Goal: Task Accomplishment & Management: Manage account settings

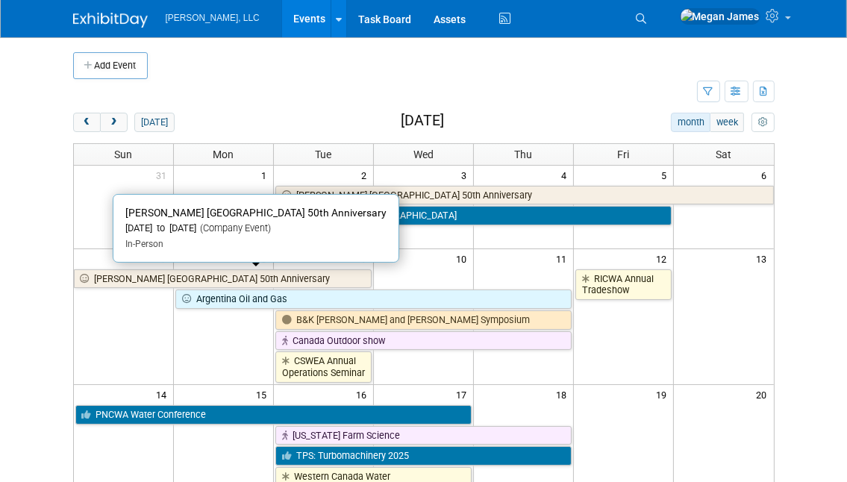
scroll to position [203, 0]
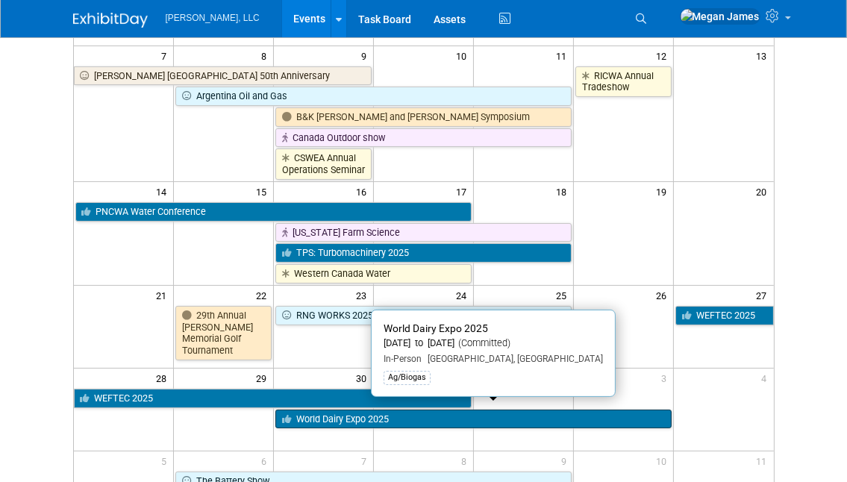
click at [325, 410] on link "World Dairy Expo 2025" at bounding box center [474, 419] width 396 height 19
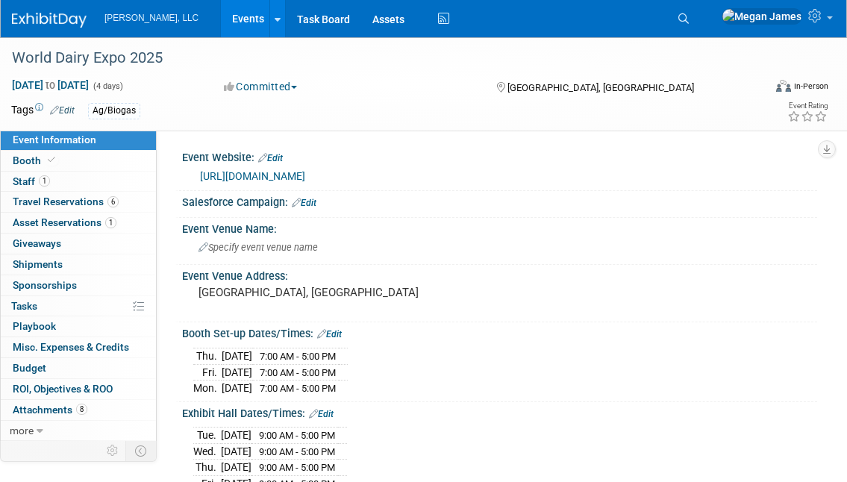
select select "Ag/Biogas"
click at [73, 184] on link "1 Staff 1" at bounding box center [78, 182] width 155 height 20
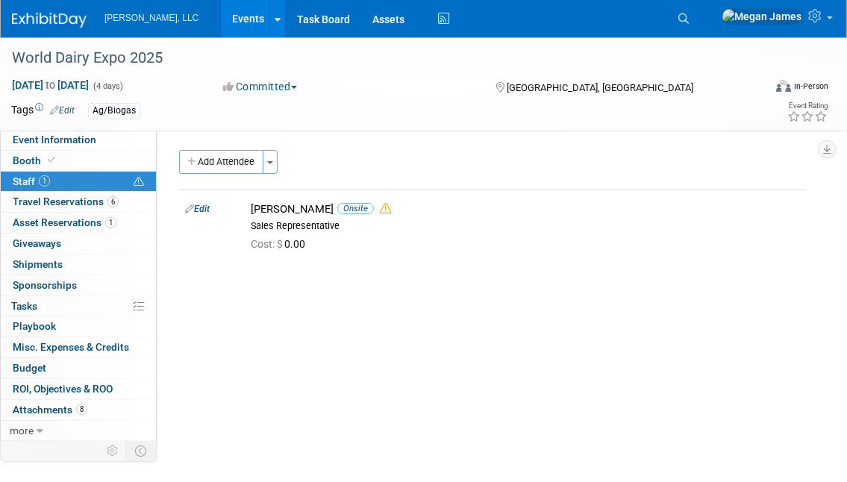
drag, startPoint x: 288, startPoint y: 337, endPoint x: 277, endPoint y: 305, distance: 34.7
click at [288, 337] on div "Event Website: Edit https://worlddairyexpo.com/ Salesforce Campaign: Edit Event…" at bounding box center [487, 284] width 661 height 308
click at [232, 168] on button "Add Attendee" at bounding box center [221, 162] width 84 height 24
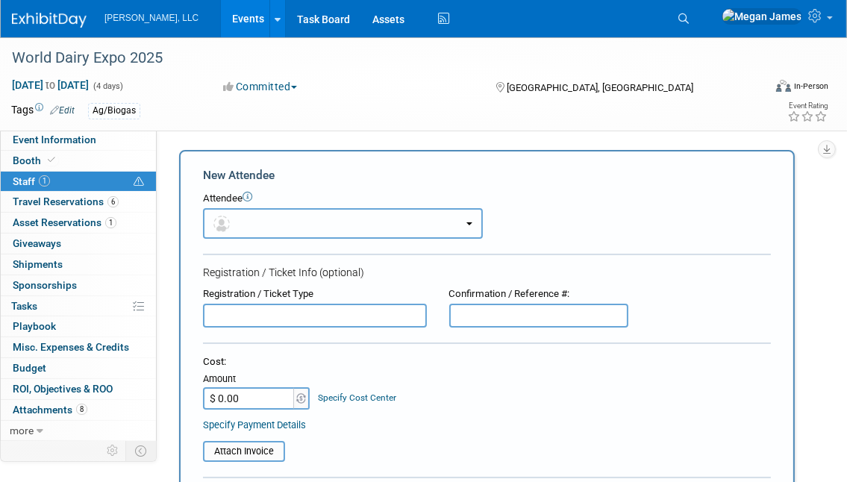
click at [272, 222] on button "button" at bounding box center [343, 223] width 280 height 31
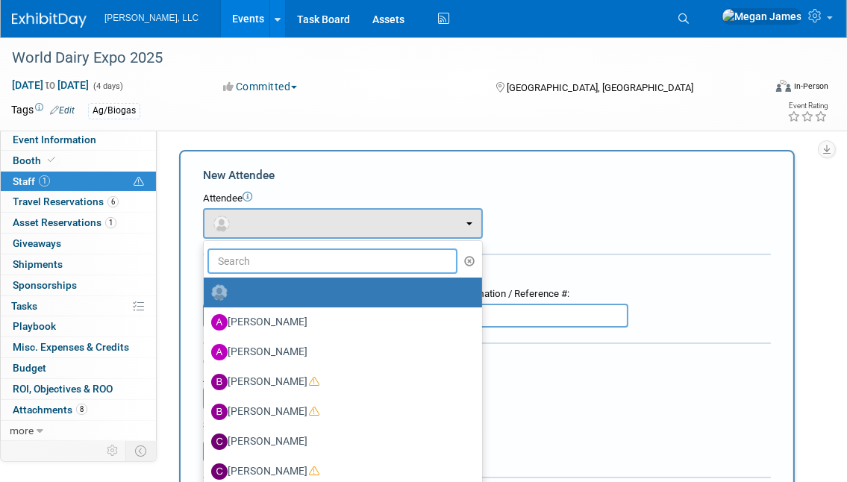
click at [276, 270] on input "text" at bounding box center [333, 261] width 250 height 25
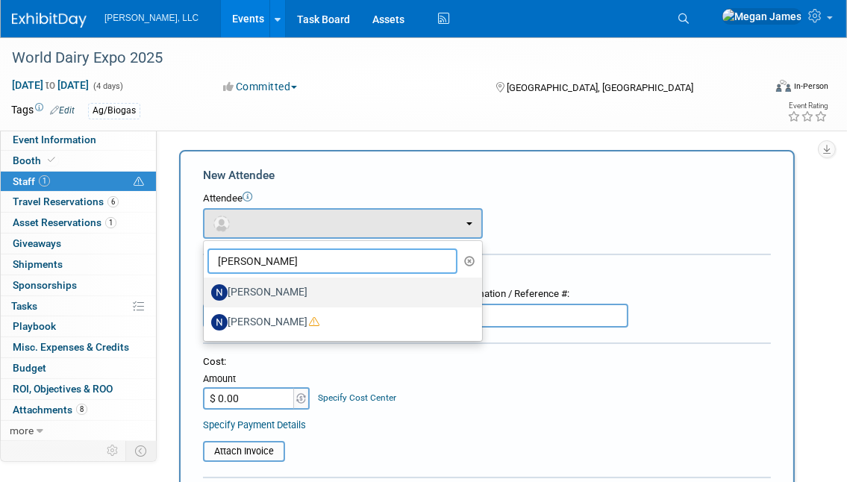
type input "Nate"
click at [281, 284] on label "[PERSON_NAME]" at bounding box center [339, 293] width 256 height 24
click at [206, 286] on input "[PERSON_NAME]" at bounding box center [201, 291] width 10 height 10
select select "6ae4da8f-9e43-4a49-9f0f-b0993b15a2ef"
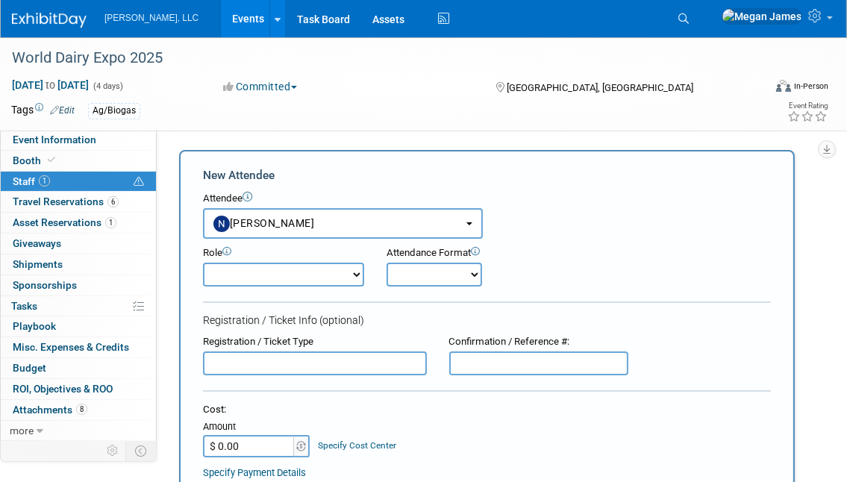
click at [283, 279] on select "Conference Attendee Demonstrator Host Planner Presenter Sales Representative" at bounding box center [283, 275] width 161 height 24
select select "4"
click at [203, 263] on select "Conference Attendee Demonstrator Host Planner Presenter Sales Representative" at bounding box center [283, 275] width 161 height 24
click at [450, 272] on select "Onsite Remote" at bounding box center [435, 275] width 96 height 24
select select "1"
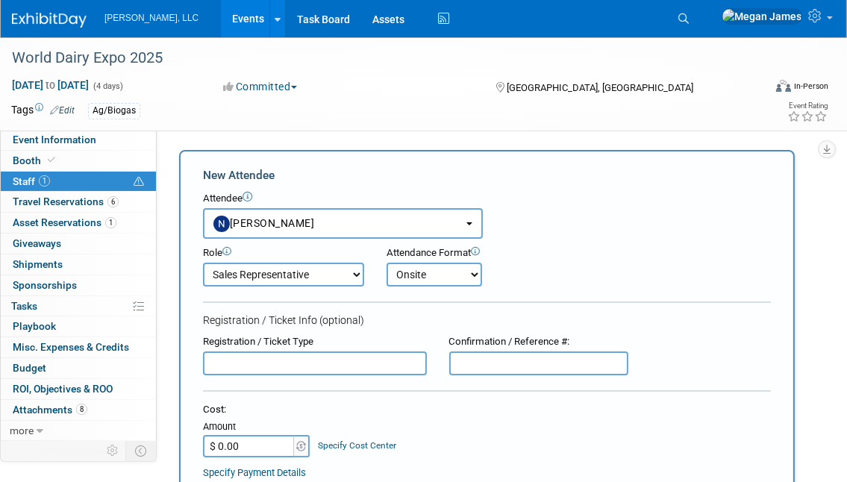
click at [387, 263] on select "Onsite Remote" at bounding box center [435, 275] width 96 height 24
click at [393, 338] on div "Registration / Ticket Type" at bounding box center [315, 342] width 224 height 14
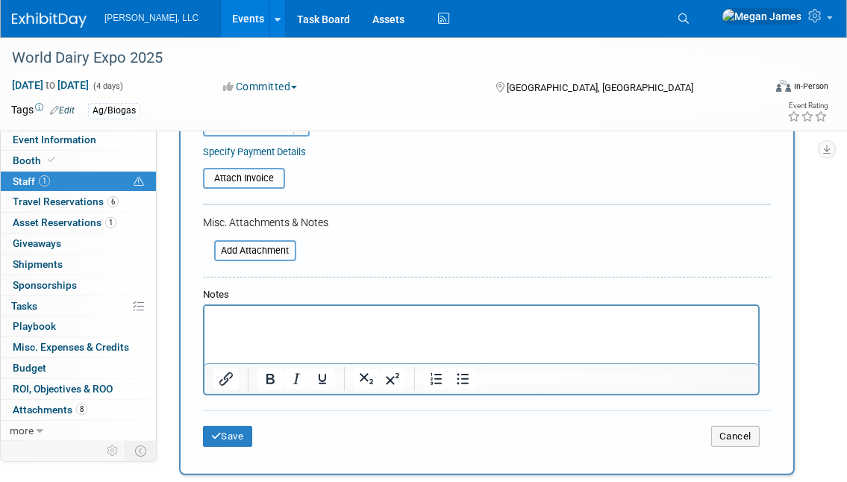
scroll to position [407, 0]
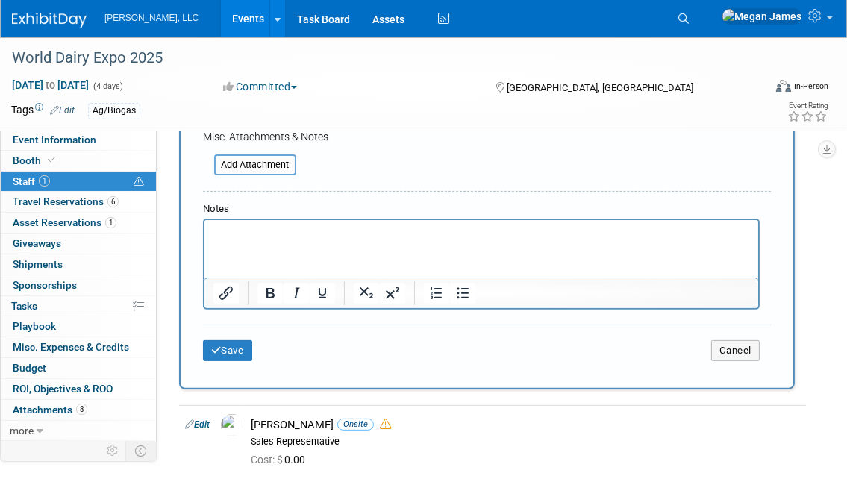
click at [284, 238] on p "Rich Text Area. Press ALT-0 for help." at bounding box center [481, 233] width 537 height 15
paste body "Rich Text Area. Press ALT-0 for help."
click at [228, 351] on button "Save" at bounding box center [227, 350] width 49 height 21
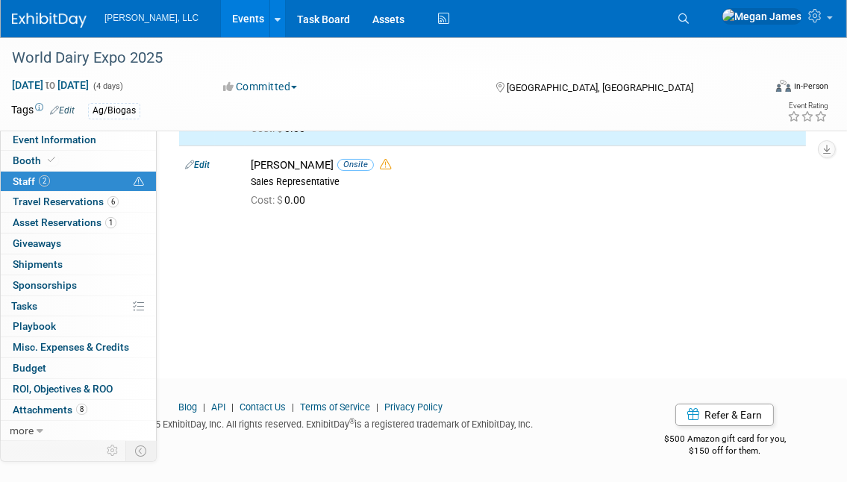
scroll to position [0, 0]
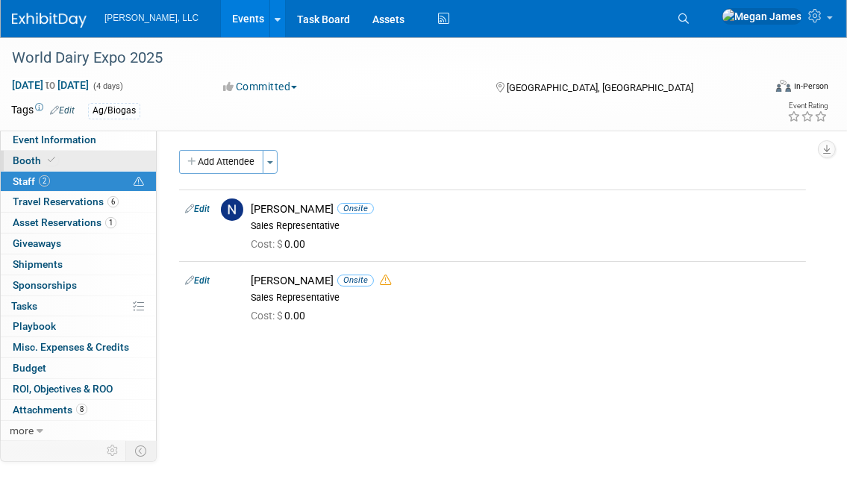
click at [148, 161] on link "Booth" at bounding box center [78, 161] width 155 height 20
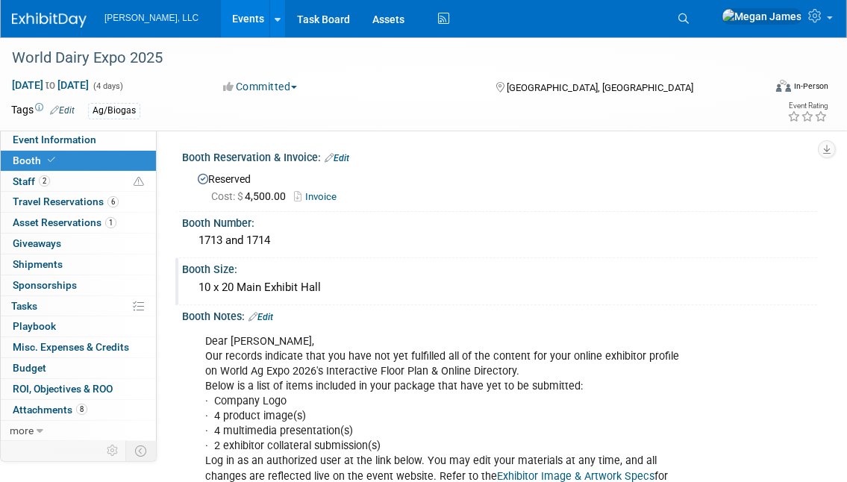
scroll to position [135, 0]
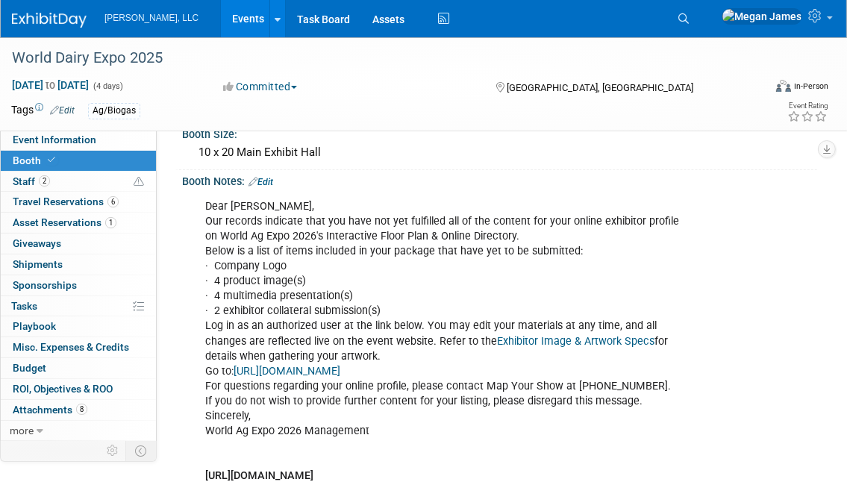
click at [338, 368] on link "https://wae26.exh.mapyourshow.com/" at bounding box center [287, 371] width 107 height 13
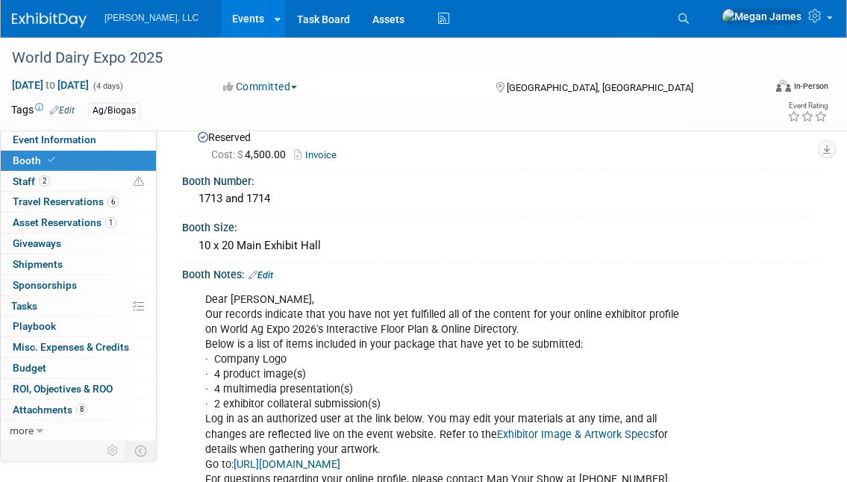
scroll to position [0, 0]
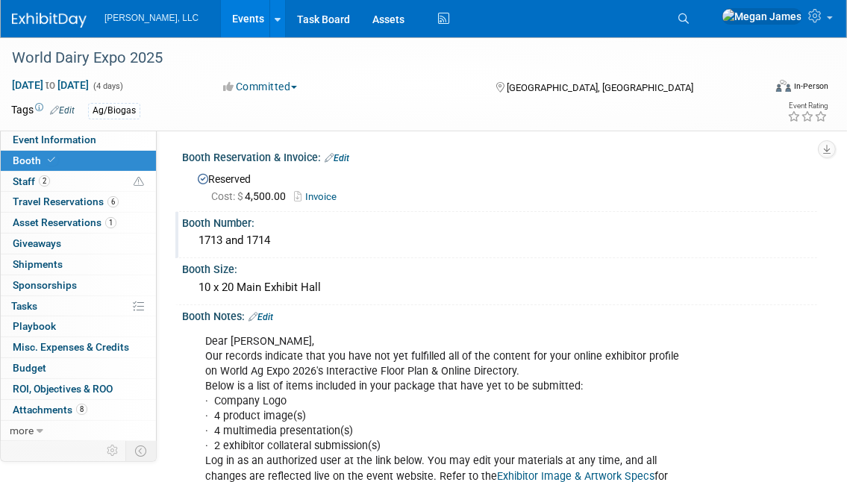
drag, startPoint x: 284, startPoint y: 242, endPoint x: 199, endPoint y: 239, distance: 85.2
click at [199, 239] on div "1713 and 1714" at bounding box center [499, 240] width 613 height 23
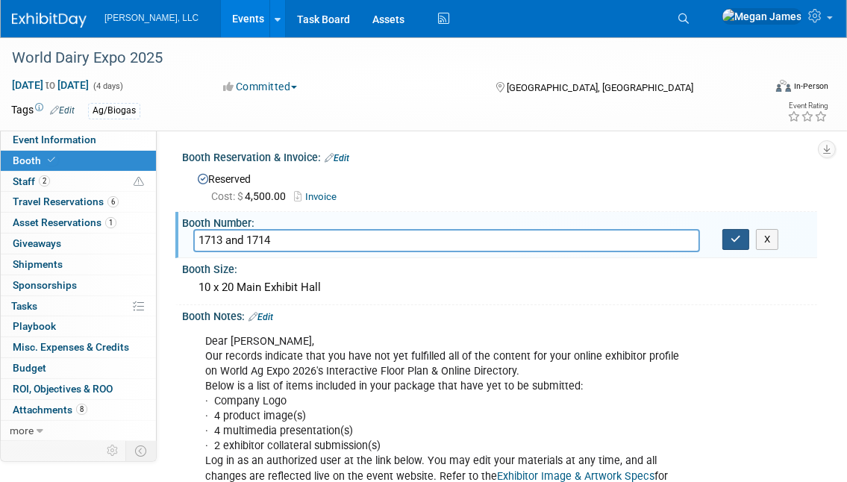
click at [741, 240] on icon "button" at bounding box center [736, 239] width 10 height 10
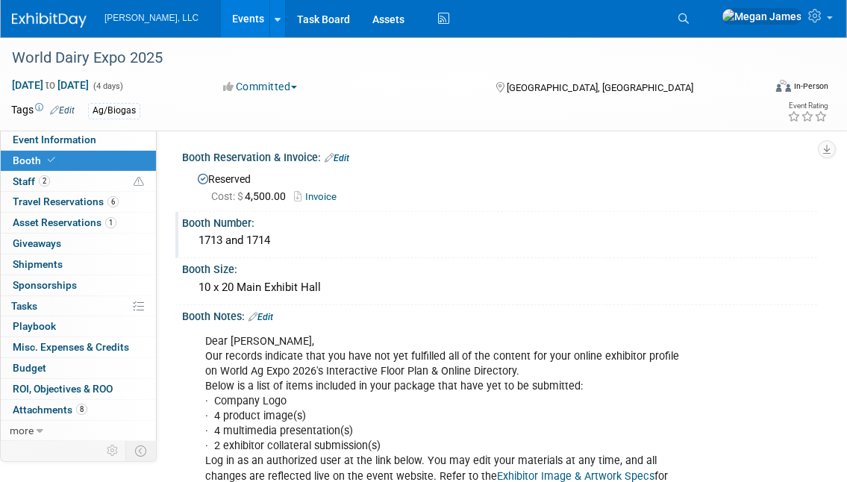
click at [221, 26] on link "Events" at bounding box center [248, 18] width 55 height 37
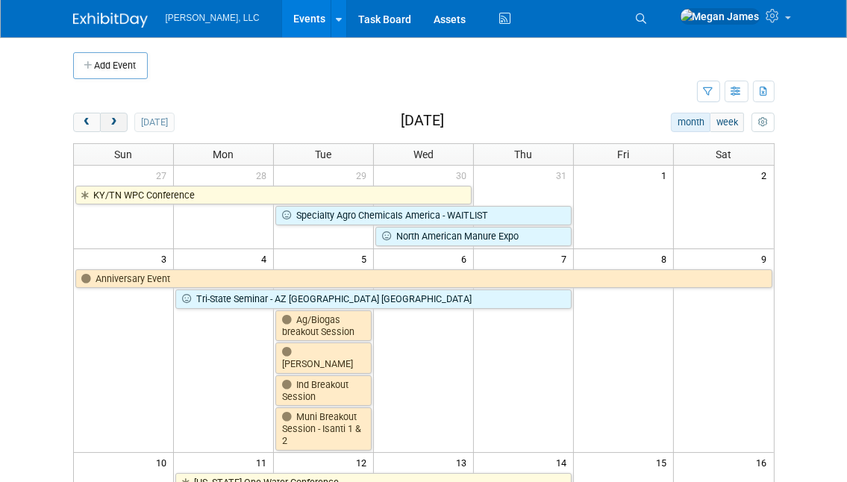
click at [118, 125] on span "next" at bounding box center [113, 123] width 11 height 10
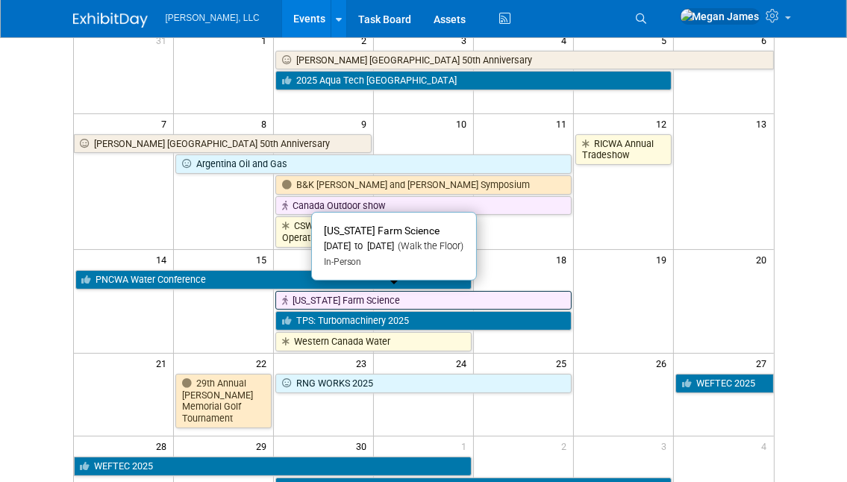
scroll to position [271, 0]
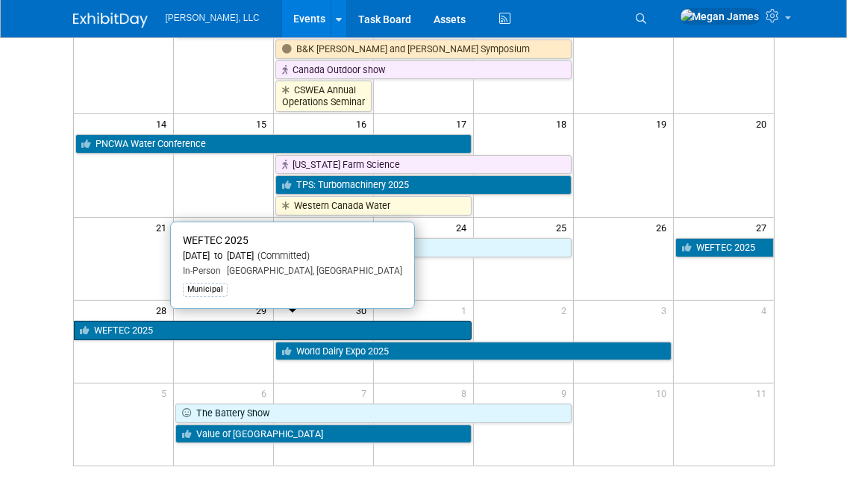
click at [221, 330] on link "WEFTEC 2025" at bounding box center [273, 330] width 399 height 19
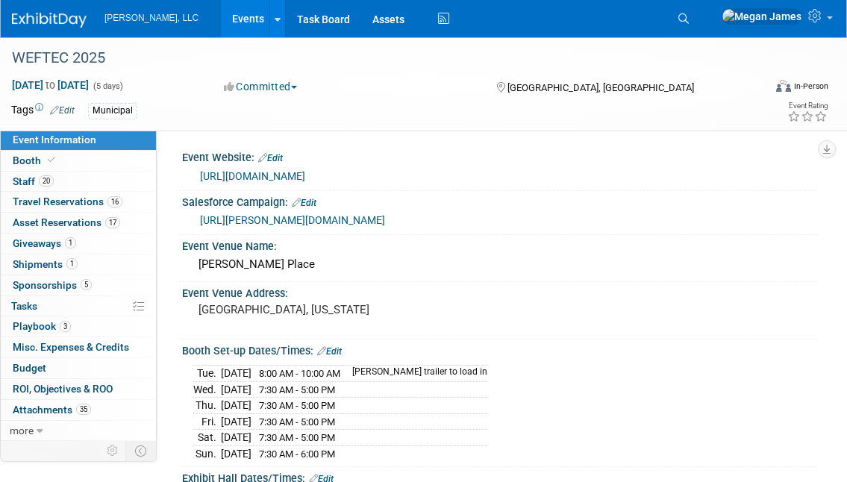
select select "Municipal"
click at [131, 167] on link "Booth" at bounding box center [78, 161] width 155 height 20
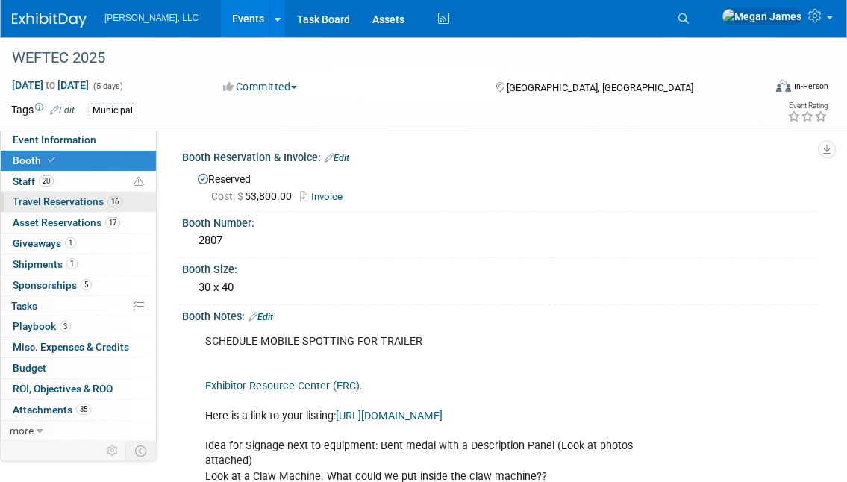
click at [56, 194] on link "16 Travel Reservations 16" at bounding box center [78, 202] width 155 height 20
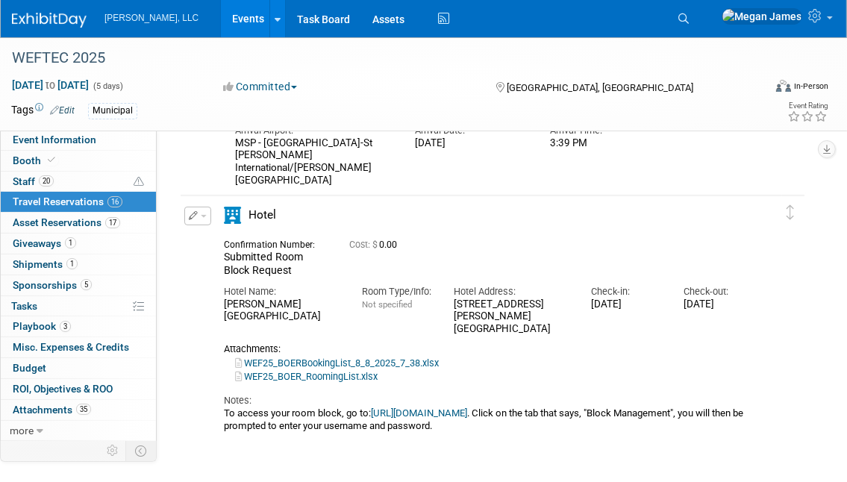
scroll to position [6315, 0]
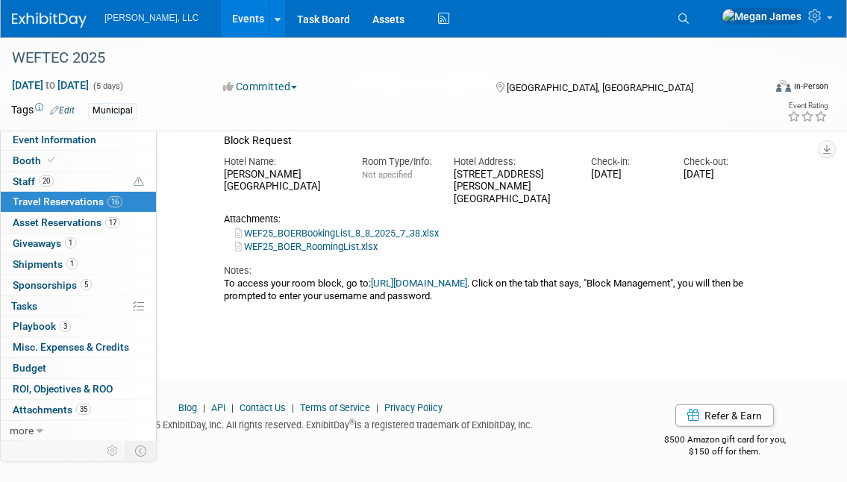
click at [499, 315] on td "Delete Reservation Submitted Room Block Request 0.00" at bounding box center [482, 199] width 602 height 266
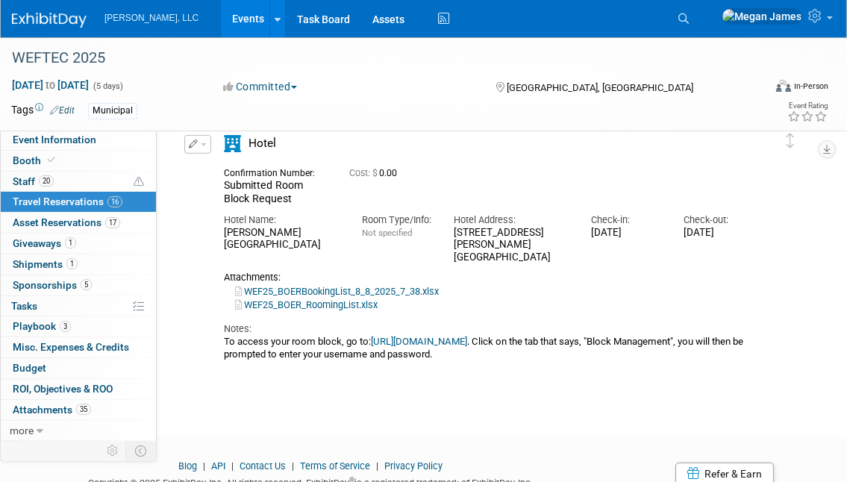
scroll to position [6179, 0]
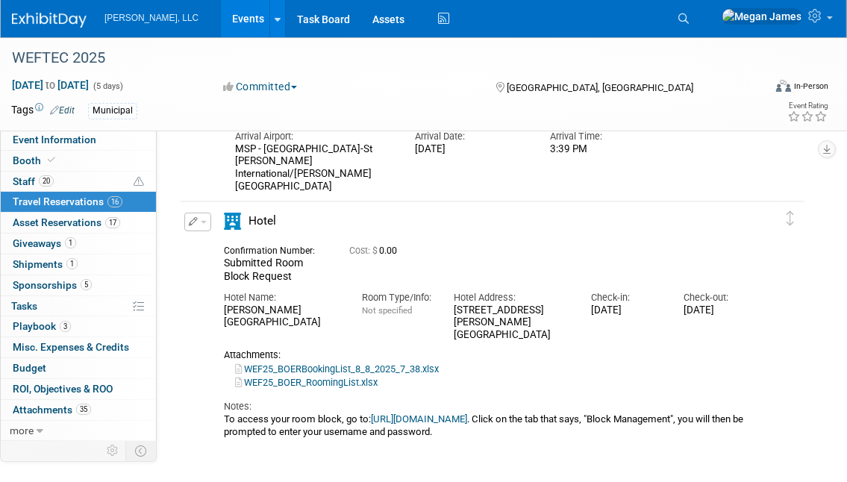
click at [203, 222] on button "button" at bounding box center [197, 222] width 27 height 19
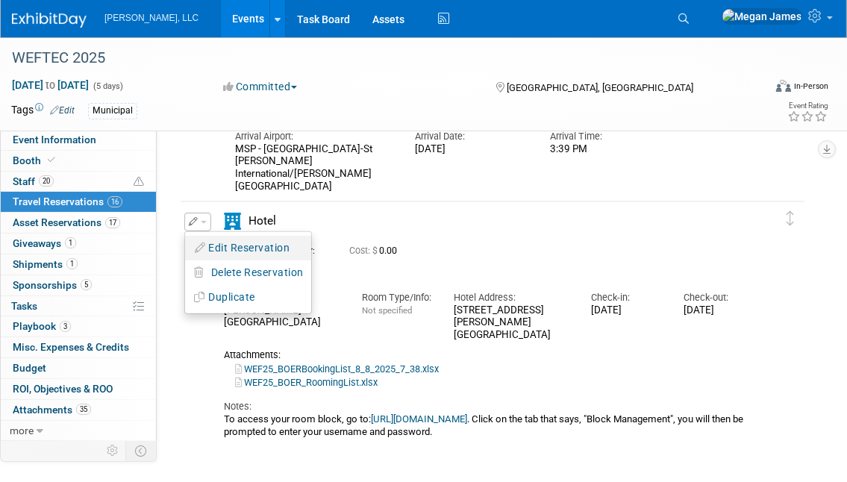
click at [214, 244] on button "Edit Reservation" at bounding box center [248, 248] width 126 height 22
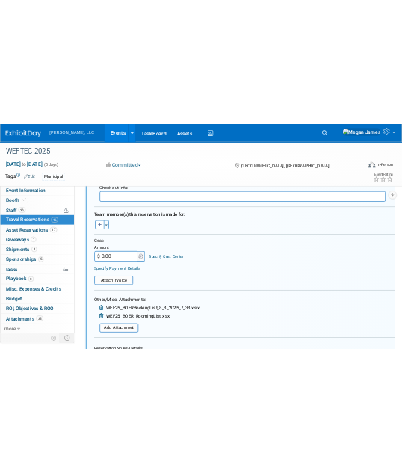
scroll to position [6754, 0]
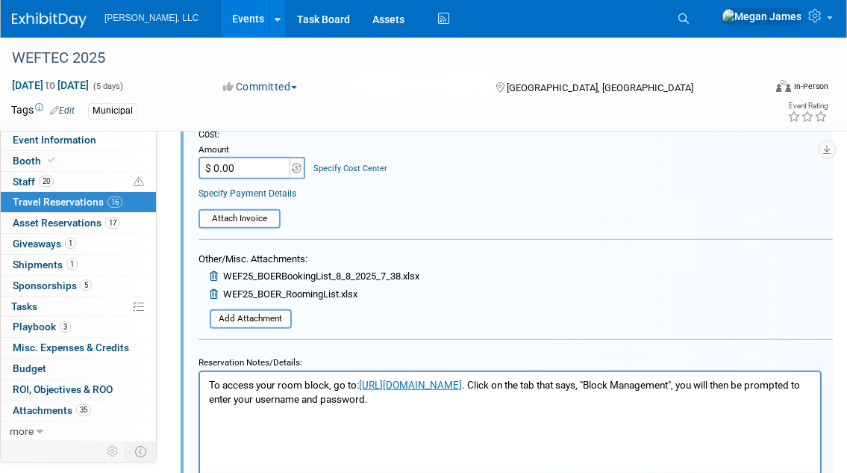
click at [210, 289] on icon at bounding box center [215, 294] width 11 height 10
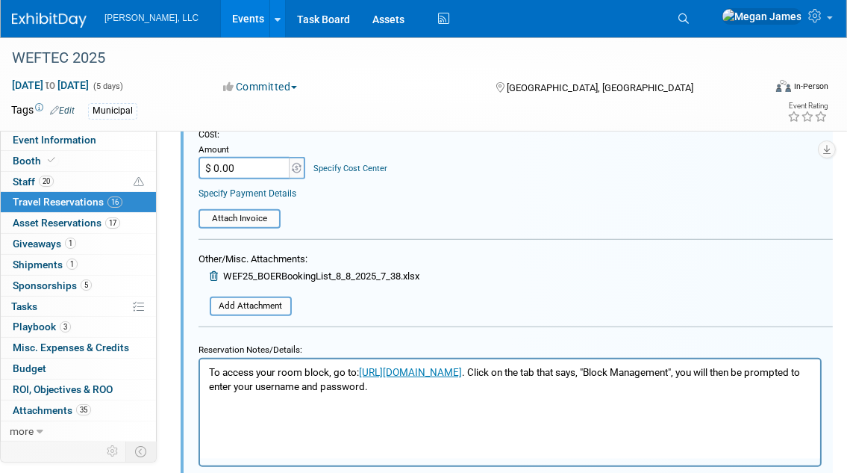
click at [211, 271] on icon at bounding box center [215, 276] width 11 height 10
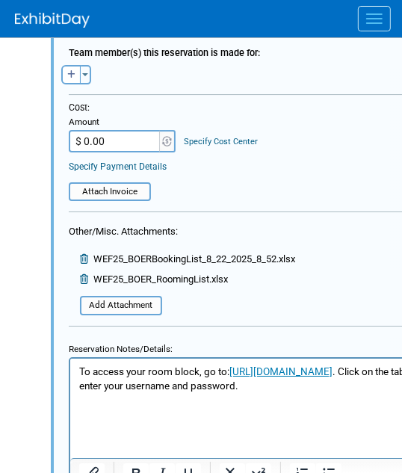
scroll to position [13214, 0]
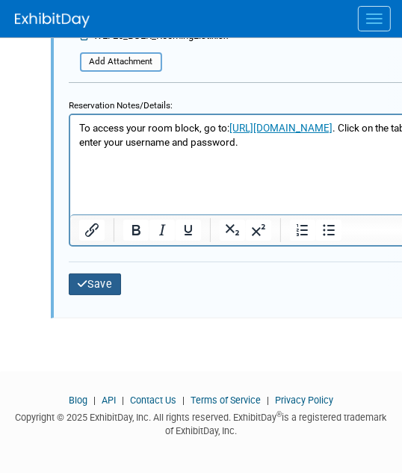
click at [104, 273] on button "Save" at bounding box center [95, 284] width 52 height 22
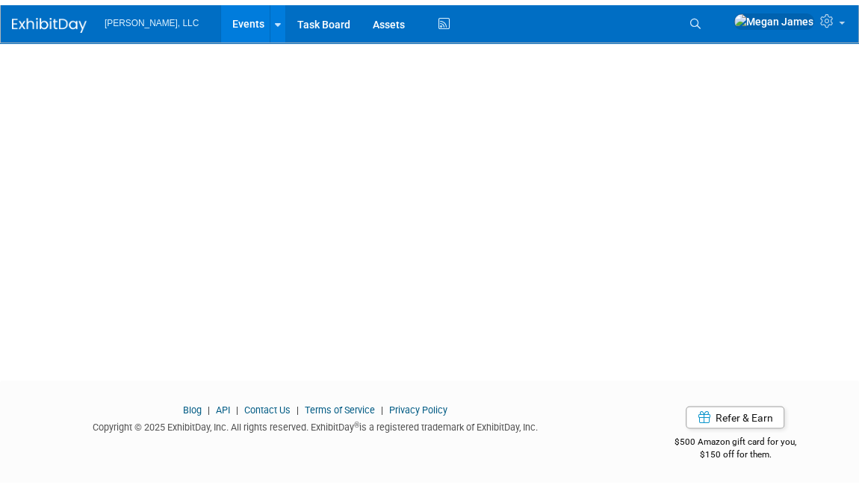
scroll to position [12352, 0]
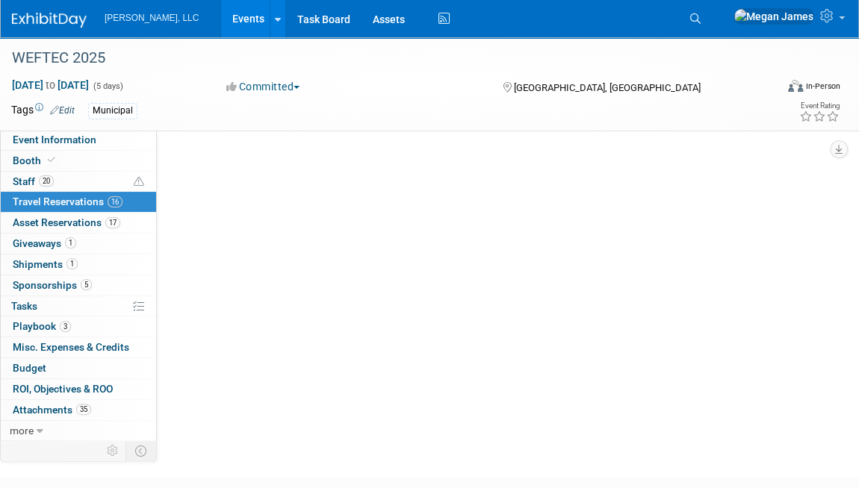
click at [221, 14] on link "Events" at bounding box center [248, 18] width 55 height 37
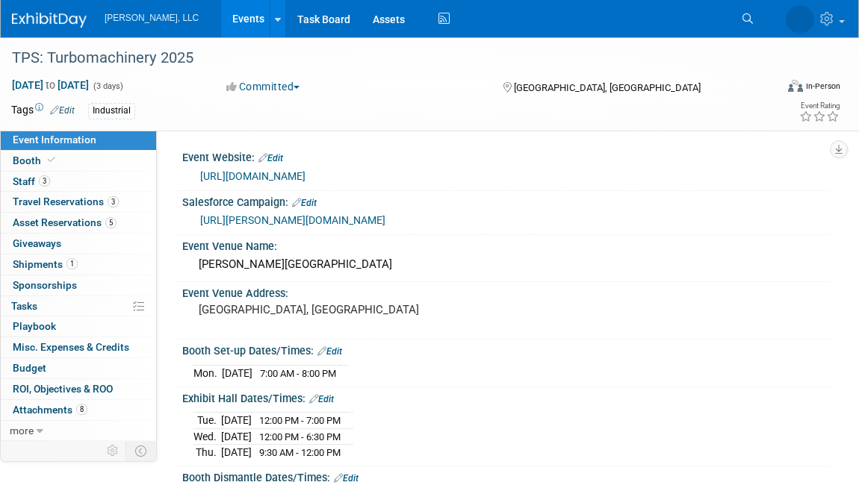
select select "Industrial"
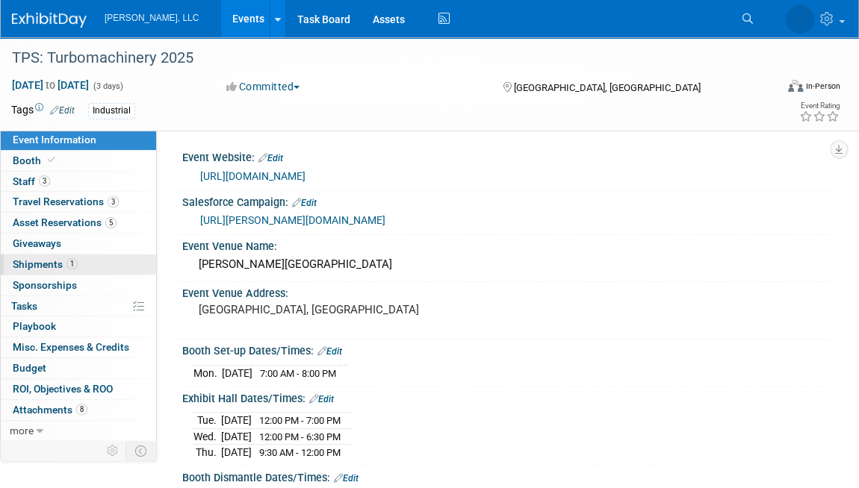
click at [97, 265] on link "1 Shipments 1" at bounding box center [78, 265] width 155 height 20
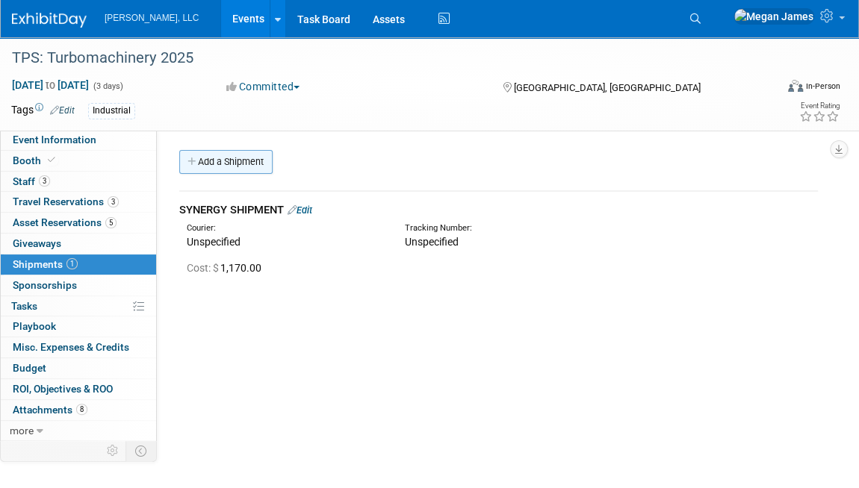
click at [261, 169] on link "Add a Shipment" at bounding box center [225, 162] width 93 height 24
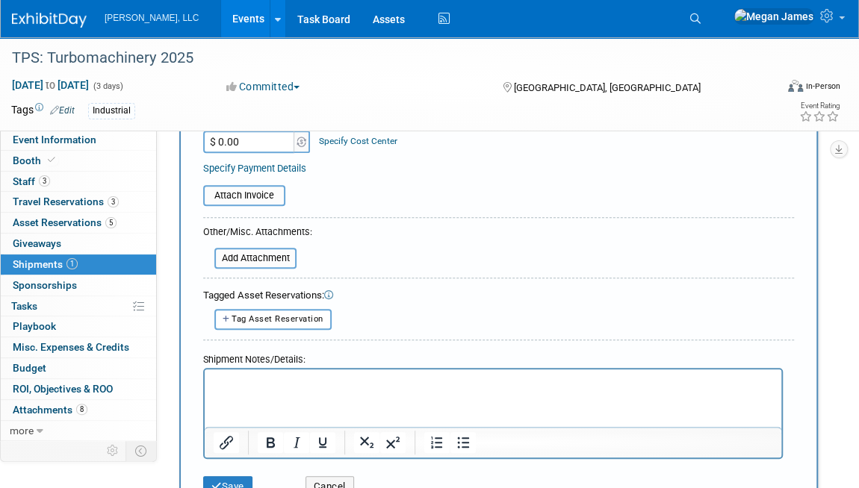
scroll to position [407, 0]
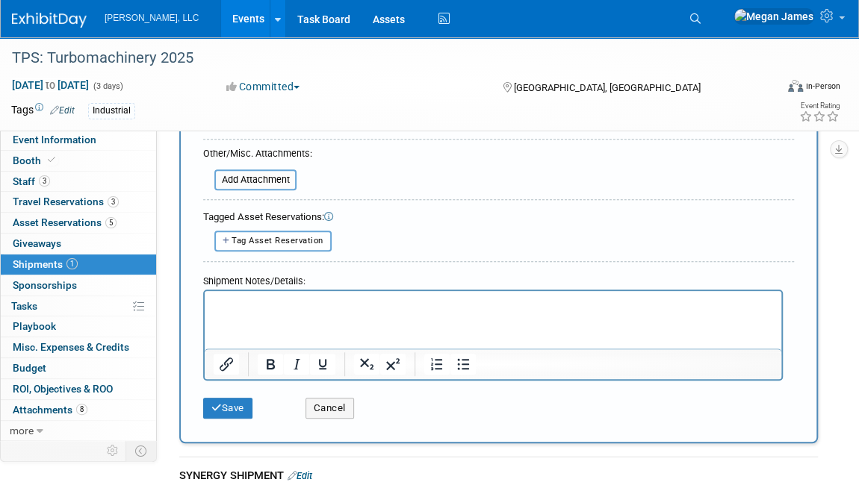
click at [303, 311] on html at bounding box center [493, 300] width 576 height 21
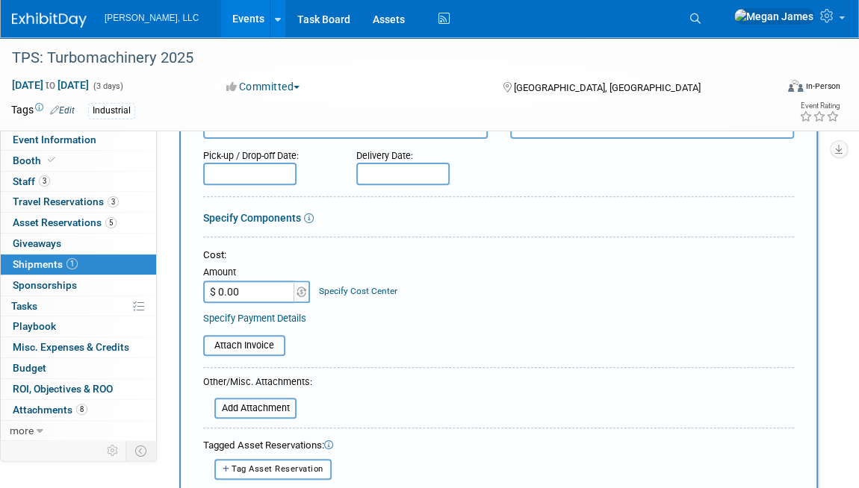
scroll to position [0, 0]
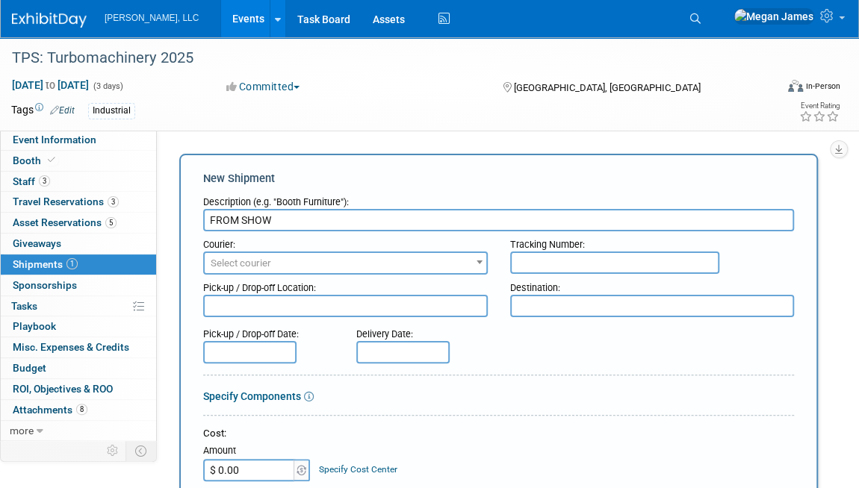
drag, startPoint x: 280, startPoint y: 220, endPoint x: 183, endPoint y: 221, distance: 97.1
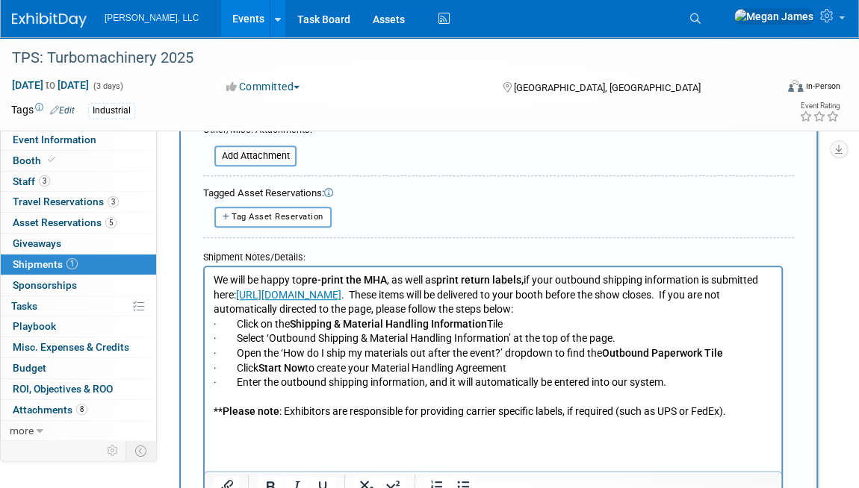
scroll to position [475, 0]
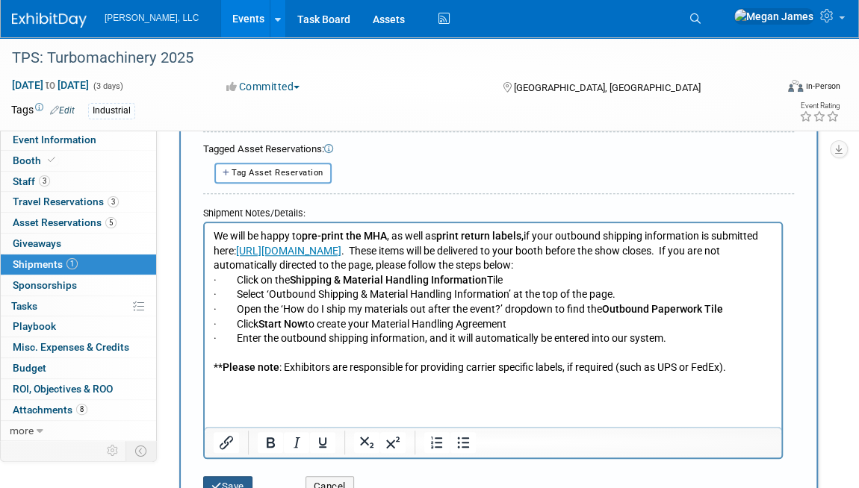
type input "RETURN SHIPMENT"
click at [228, 476] on button "Save" at bounding box center [227, 486] width 49 height 21
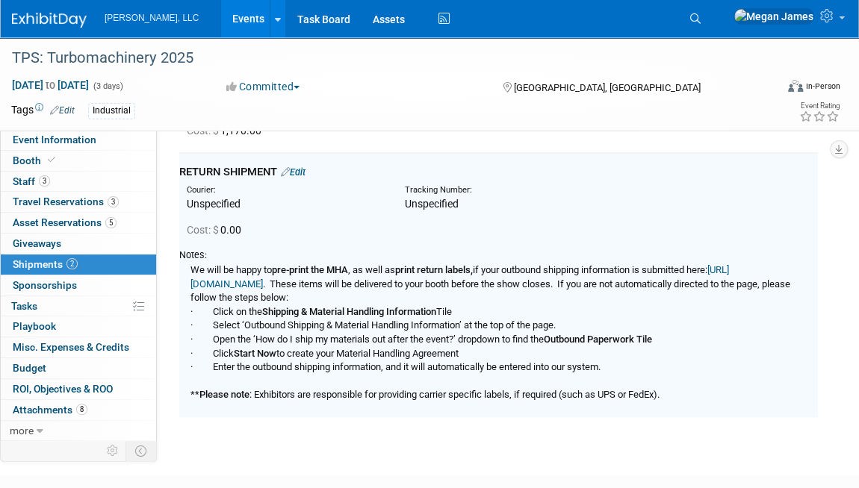
scroll to position [131, 0]
